Goal: Book appointment/travel/reservation

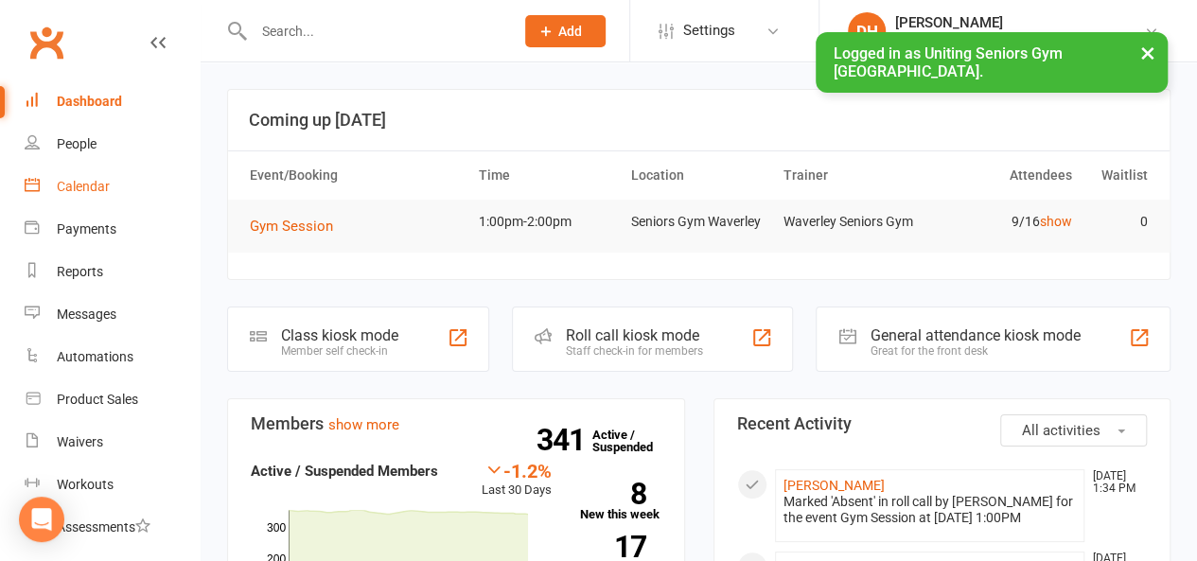
click at [100, 184] on div "Calendar" at bounding box center [83, 186] width 53 height 15
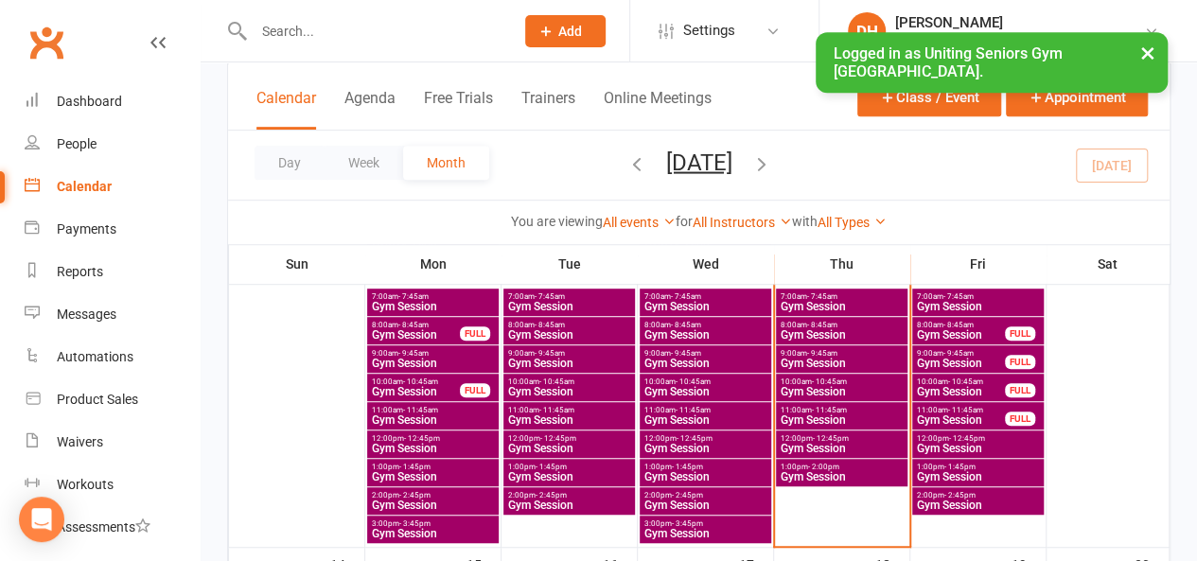
scroll to position [439, 0]
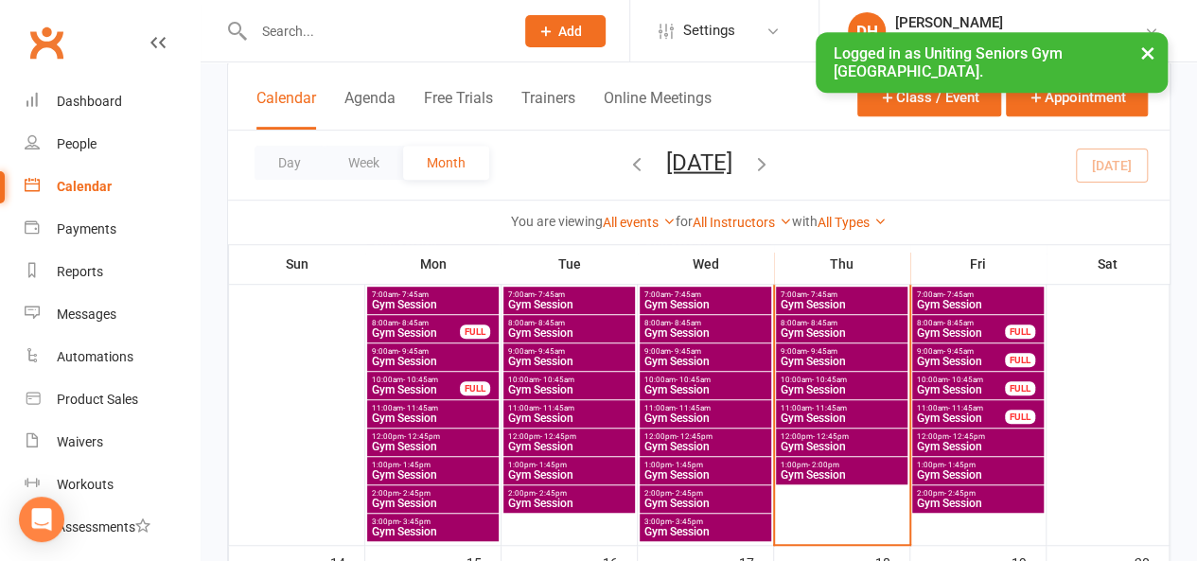
click at [848, 469] on span "Gym Session" at bounding box center [842, 474] width 124 height 11
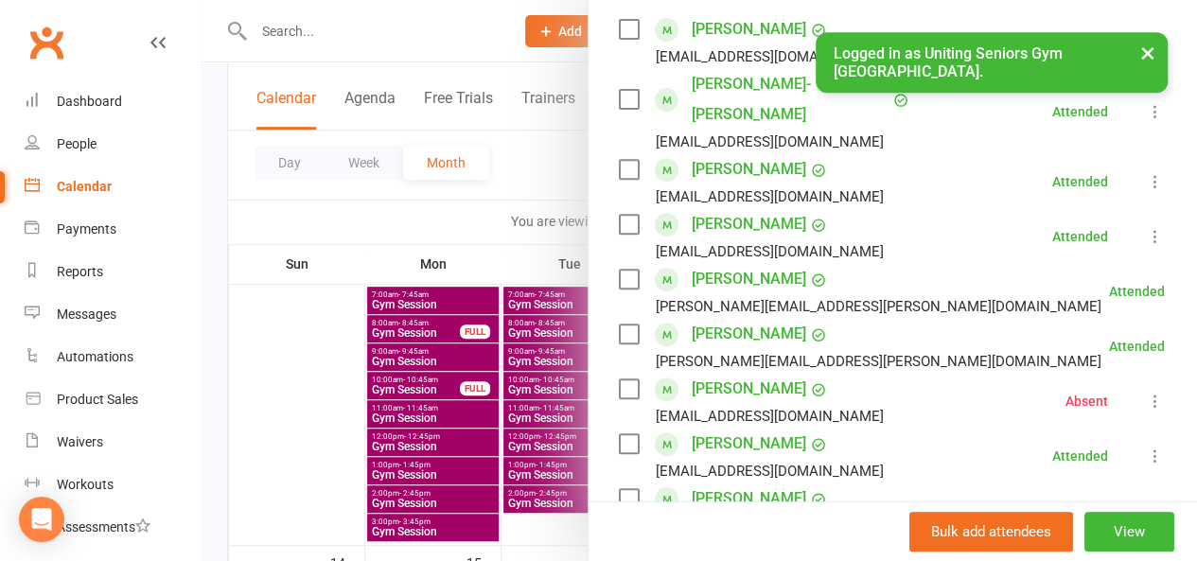
scroll to position [466, 0]
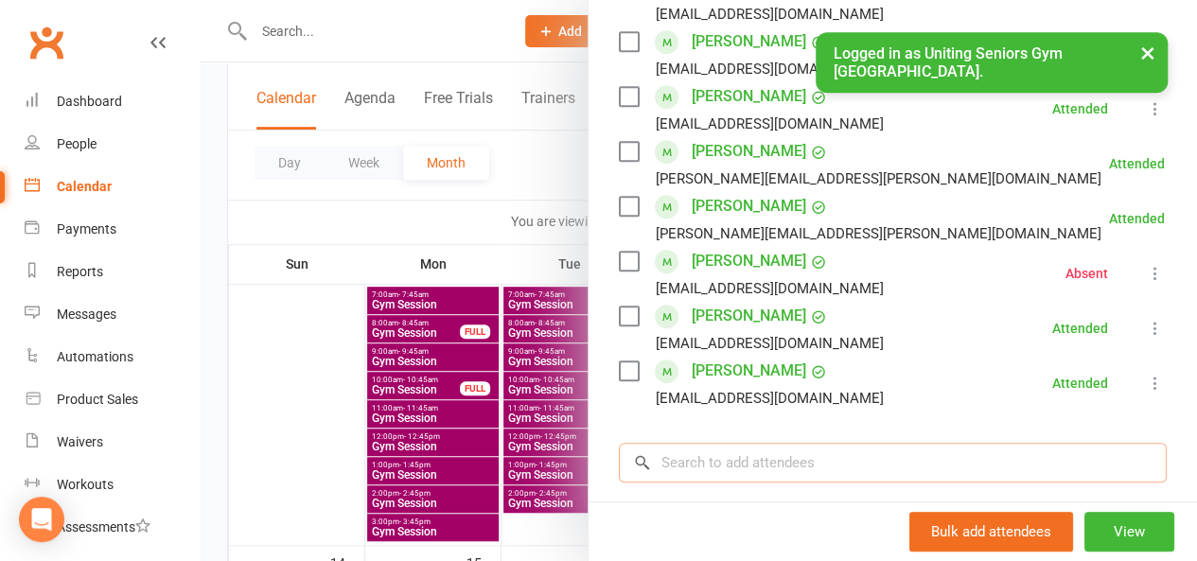
click at [763, 443] on input "search" at bounding box center [893, 463] width 548 height 40
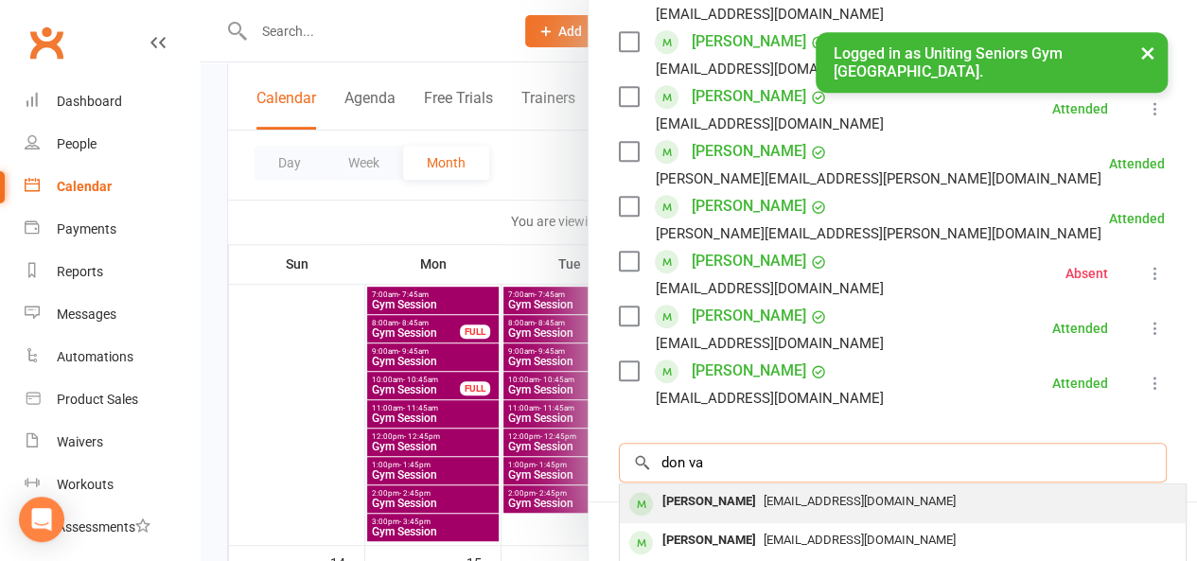
type input "don va"
click at [764, 494] on span "[EMAIL_ADDRESS][DOMAIN_NAME]" at bounding box center [860, 501] width 192 height 14
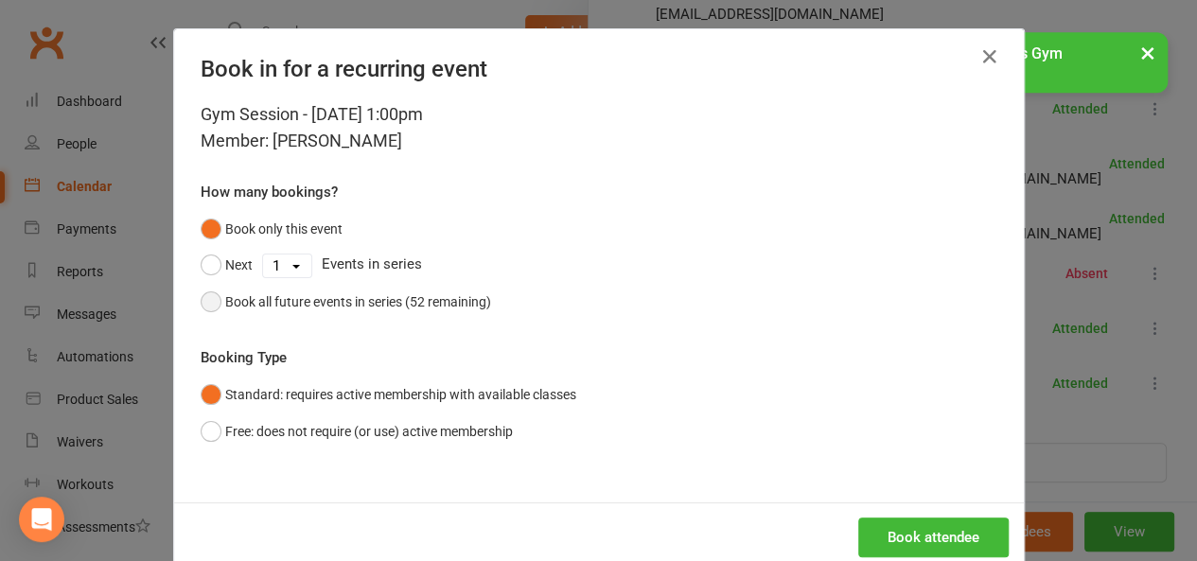
click at [412, 308] on div "Book all future events in series (52 remaining)" at bounding box center [358, 301] width 266 height 21
click at [944, 542] on button "Book attendee" at bounding box center [933, 538] width 150 height 40
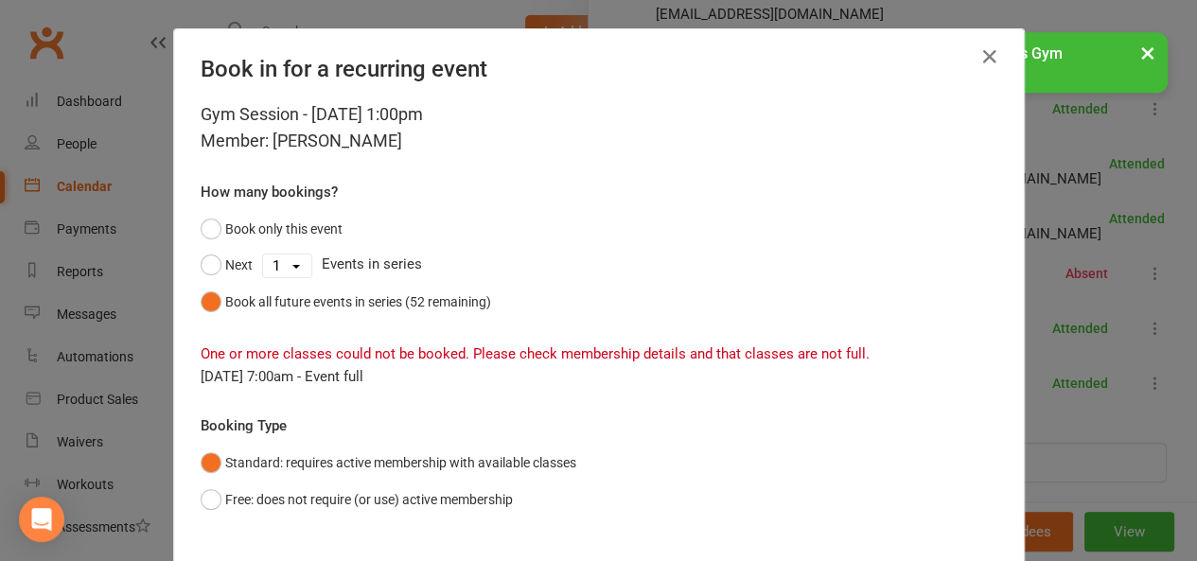
scroll to position [106, 0]
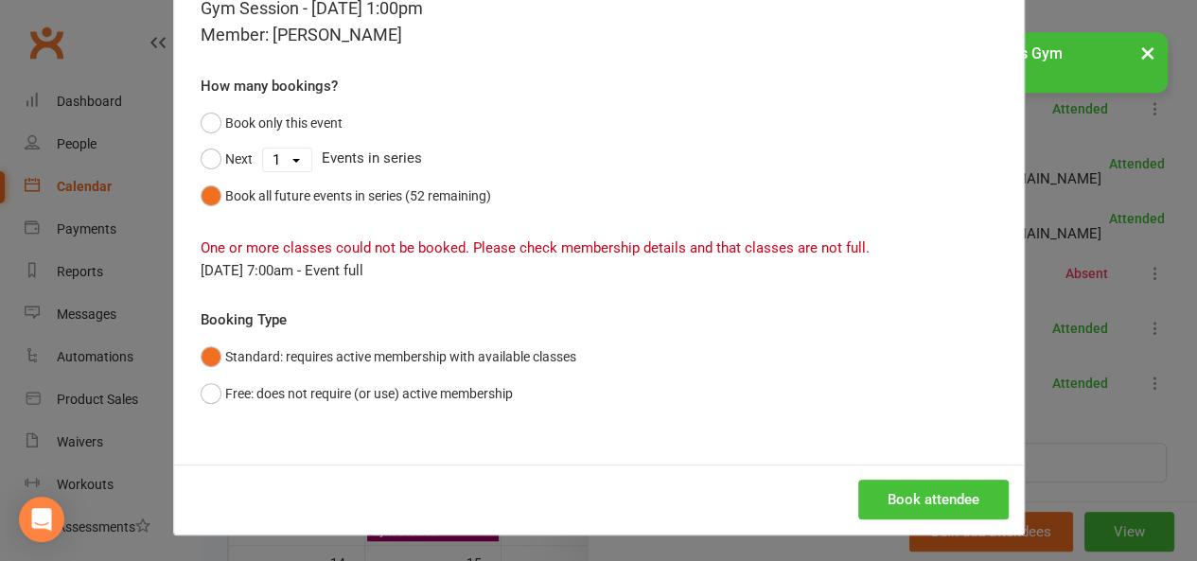
click at [928, 495] on button "Book attendee" at bounding box center [933, 500] width 150 height 40
click at [233, 152] on button "Next" at bounding box center [227, 159] width 52 height 36
click at [271, 154] on select "1 2 3 4 5 6 7 8 9 10 11 12 13 14 15 16 17 18 19 20 21 22 23 24 25 26 27 28 29 3…" at bounding box center [287, 160] width 48 height 23
select select "10"
click at [263, 149] on select "1 2 3 4 5 6 7 8 9 10 11 12 13 14 15 16 17 18 19 20 21 22 23 24 25 26 27 28 29 3…" at bounding box center [287, 160] width 48 height 23
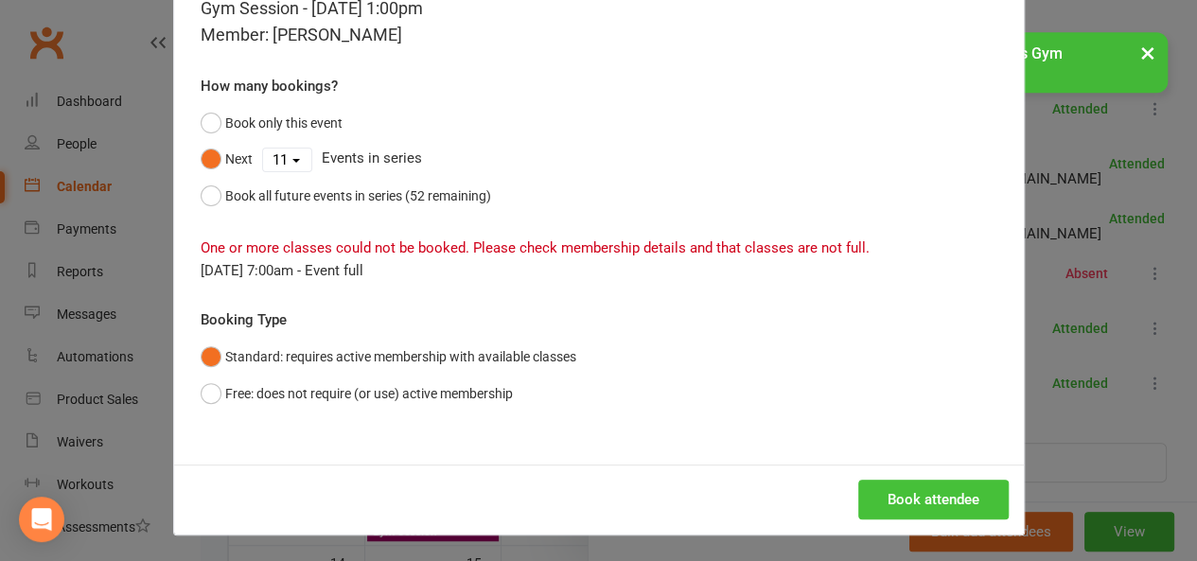
click at [897, 506] on button "Book attendee" at bounding box center [933, 500] width 150 height 40
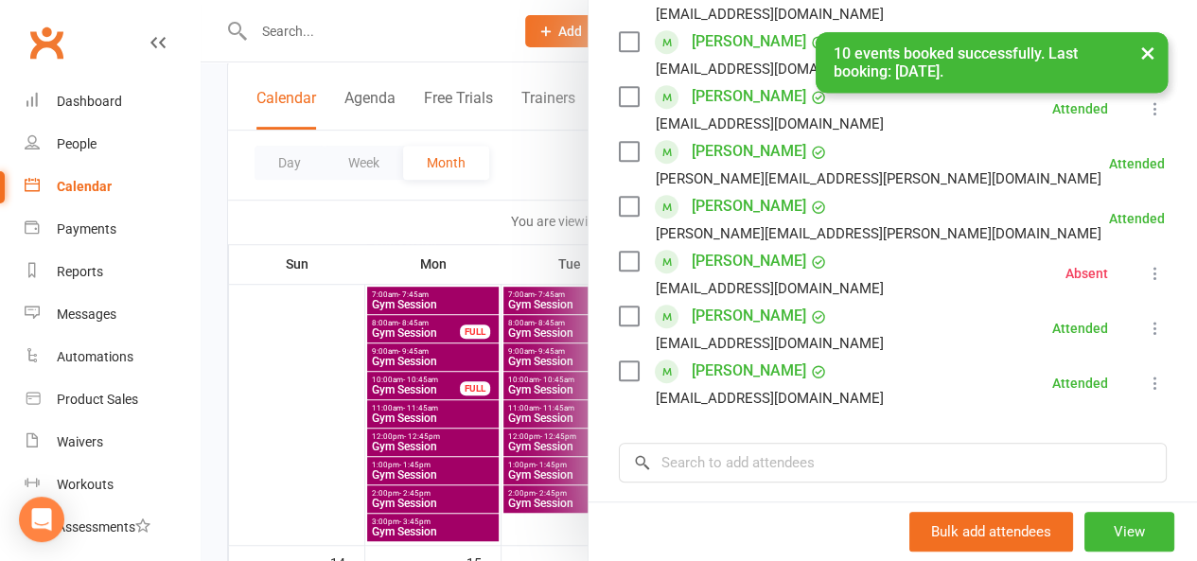
click at [544, 173] on div at bounding box center [699, 280] width 996 height 561
